Goal: Task Accomplishment & Management: Use online tool/utility

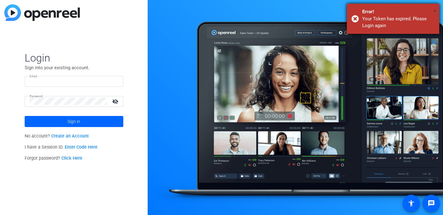
type input "[EMAIL_ADDRESS][DOMAIN_NAME]"
click at [434, 10] on span "×" at bounding box center [434, 10] width 3 height 7
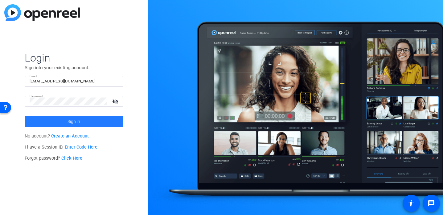
click at [61, 118] on span at bounding box center [74, 121] width 99 height 15
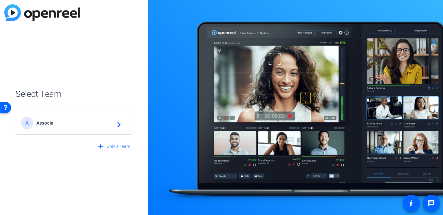
click at [61, 120] on span "Associa" at bounding box center [74, 123] width 77 height 6
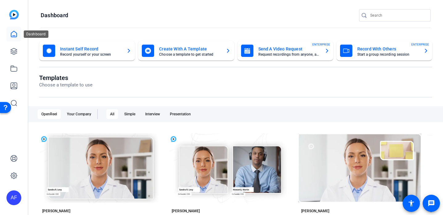
click at [13, 32] on icon at bounding box center [13, 33] width 7 height 7
click at [385, 51] on mat-card-title "Record With Others" at bounding box center [387, 48] width 61 height 7
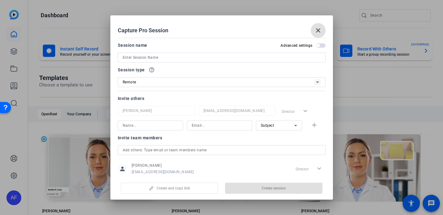
click at [175, 57] on input at bounding box center [222, 57] width 198 height 7
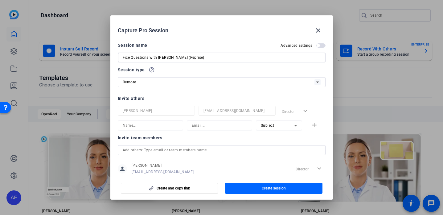
type input "Fice Questions with [PERSON_NAME] (Reprise)"
click at [139, 128] on input at bounding box center [150, 125] width 55 height 7
type input "[PERSON_NAME]"
type input "K"
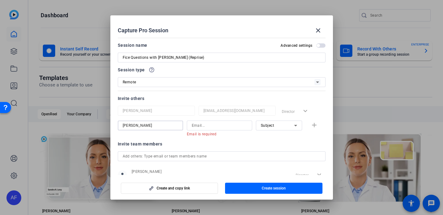
click at [137, 126] on input "[PERSON_NAME]" at bounding box center [150, 125] width 55 height 7
type input "[PERSON_NAME]"
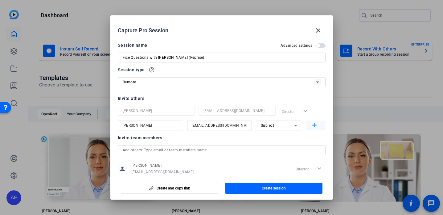
type input "[EMAIL_ADDRESS][DOMAIN_NAME]"
click at [315, 126] on mat-icon "add" at bounding box center [314, 126] width 8 height 8
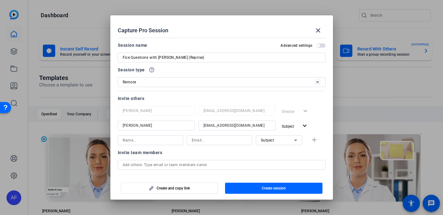
scroll to position [29, 0]
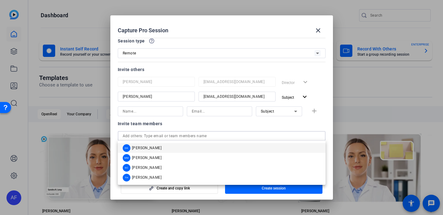
click at [199, 139] on input "text" at bounding box center [222, 135] width 198 height 7
click at [186, 123] on div "Invite team members" at bounding box center [222, 123] width 208 height 7
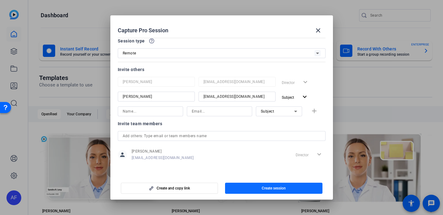
click at [266, 187] on span "Create session" at bounding box center [273, 188] width 24 height 5
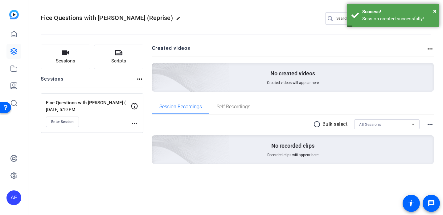
click at [137, 121] on mat-icon "more_horiz" at bounding box center [134, 123] width 7 height 7
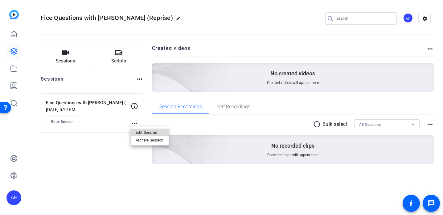
click at [139, 132] on span "Edit Session" at bounding box center [150, 132] width 28 height 7
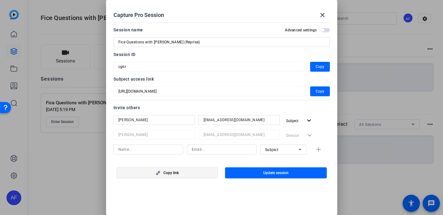
click at [190, 174] on span "button" at bounding box center [167, 173] width 101 height 15
click at [312, 64] on span "button" at bounding box center [320, 66] width 20 height 15
click at [316, 92] on span "Copy" at bounding box center [319, 91] width 9 height 7
click at [323, 66] on span "Copy" at bounding box center [319, 66] width 9 height 7
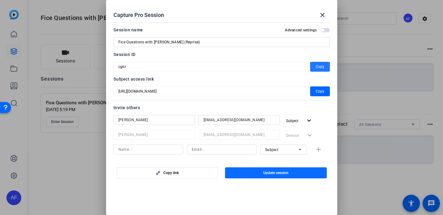
click at [259, 173] on span "button" at bounding box center [276, 173] width 102 height 15
